Goal: Find specific page/section: Find specific page/section

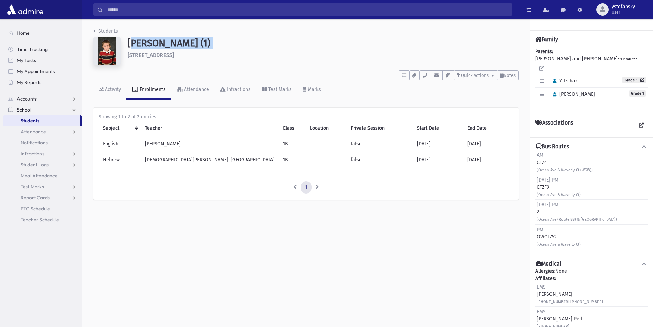
click at [38, 120] on span "Students" at bounding box center [30, 121] width 19 height 6
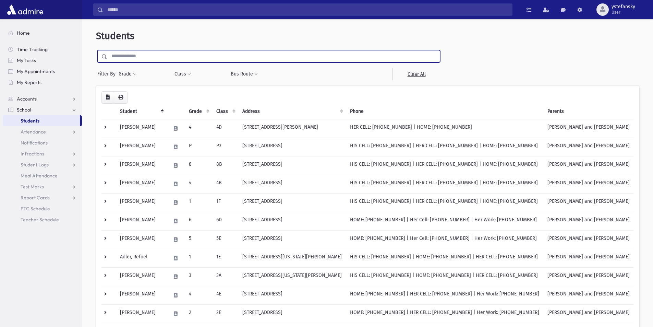
paste input "*******"
type input "*******"
click at [96, 50] on input "submit" at bounding box center [105, 54] width 19 height 9
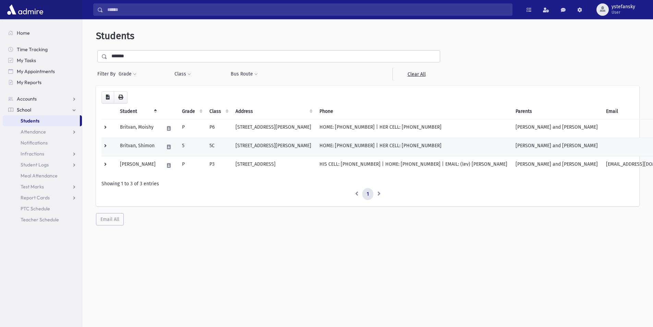
click at [199, 144] on td "5" at bounding box center [191, 147] width 27 height 19
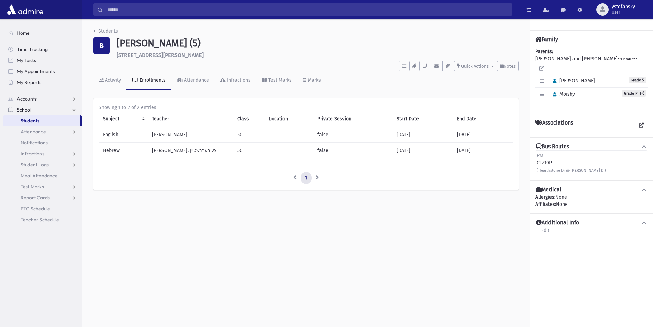
click at [163, 150] on td "רבי י. פ. בערנשטיין" at bounding box center [190, 150] width 85 height 16
click at [146, 42] on h1 "Britvan, Shimon (5)" at bounding box center [318, 43] width 402 height 12
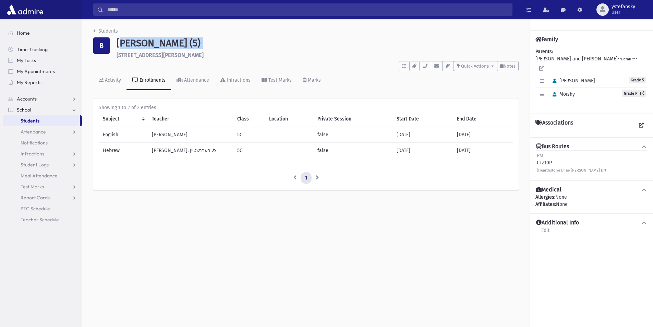
click at [151, 42] on h1 "Britvan, Shimon (5)" at bounding box center [318, 43] width 402 height 12
click at [151, 43] on h1 "Britvan, Shimon (5)" at bounding box center [318, 43] width 402 height 12
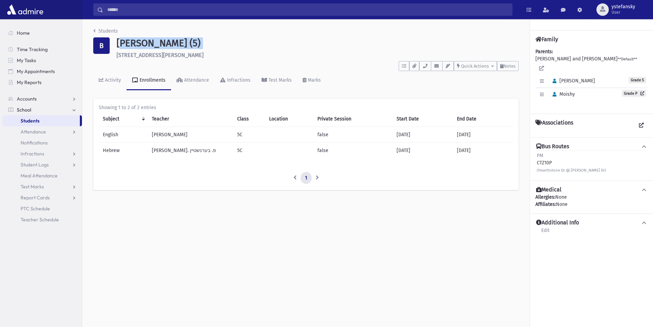
click at [151, 43] on h1 "Britvan, Shimon (5)" at bounding box center [318, 43] width 402 height 12
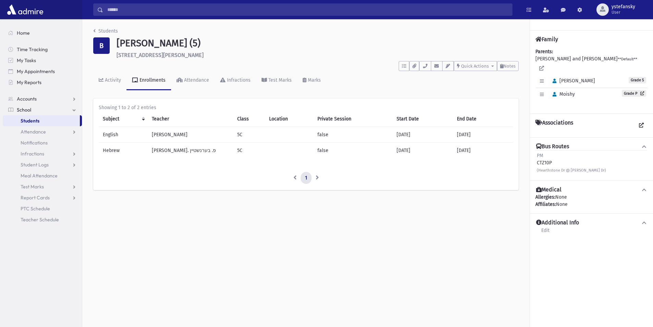
click at [171, 133] on td "Rabbi Borenstein" at bounding box center [190, 135] width 85 height 16
click at [172, 152] on td "רבי י. פ. בערנשטיין" at bounding box center [190, 150] width 85 height 16
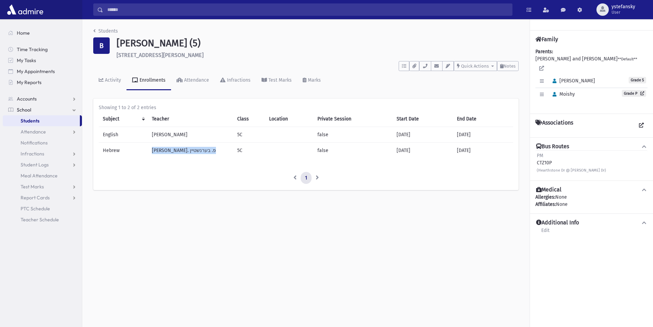
click at [172, 152] on td "רבי י. פ. בערנשטיין" at bounding box center [190, 150] width 85 height 16
